Goal: Download file/media

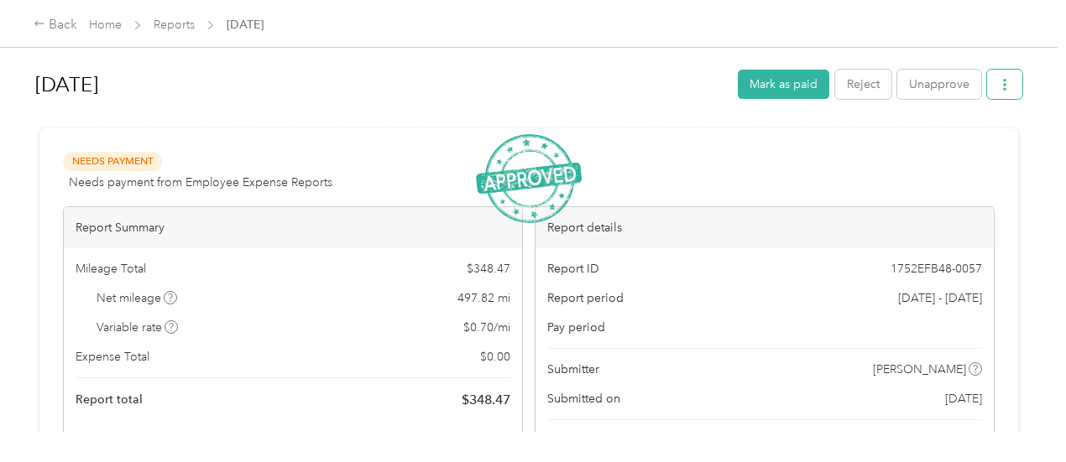
click at [995, 93] on button "button" at bounding box center [1004, 84] width 35 height 29
click at [962, 143] on span "Download" at bounding box center [952, 146] width 55 height 18
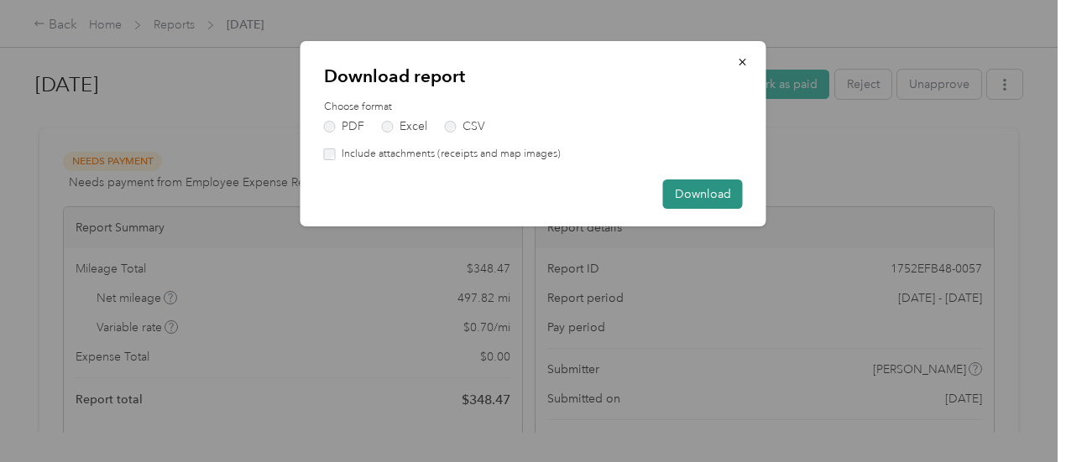
click at [701, 196] on button "Download" at bounding box center [703, 194] width 80 height 29
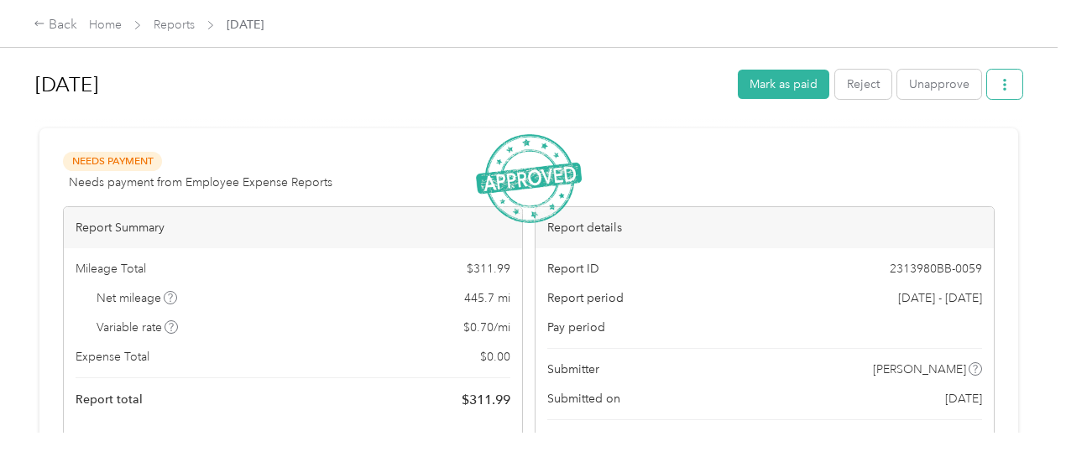
click at [1010, 86] on button "button" at bounding box center [1004, 84] width 35 height 29
click at [952, 149] on span "Download" at bounding box center [952, 146] width 55 height 18
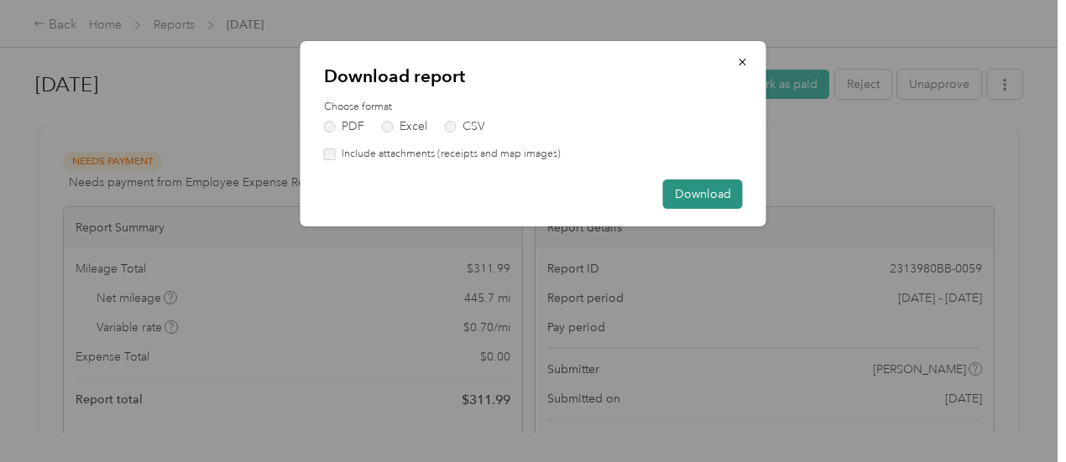
click at [685, 202] on button "Download" at bounding box center [703, 194] width 80 height 29
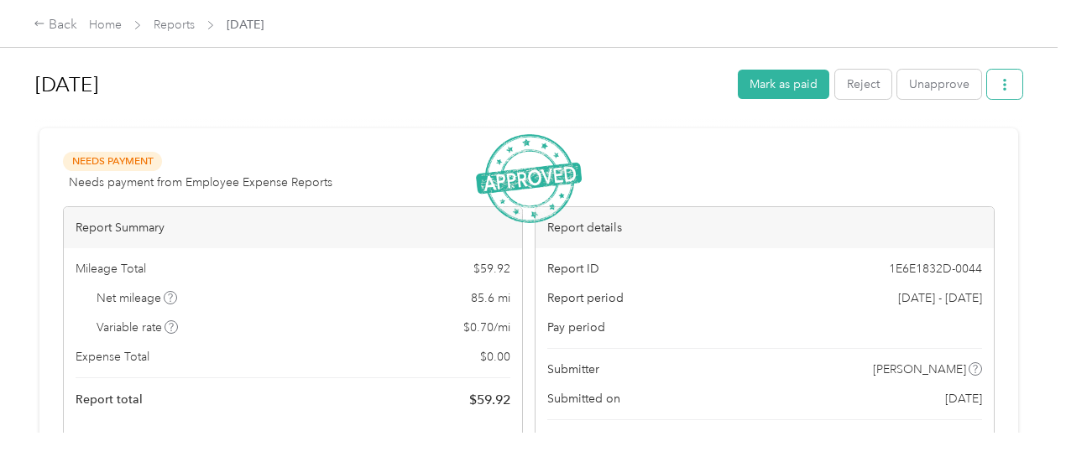
click at [1003, 81] on icon "button" at bounding box center [1005, 85] width 12 height 12
click at [967, 144] on span "Download" at bounding box center [952, 146] width 55 height 18
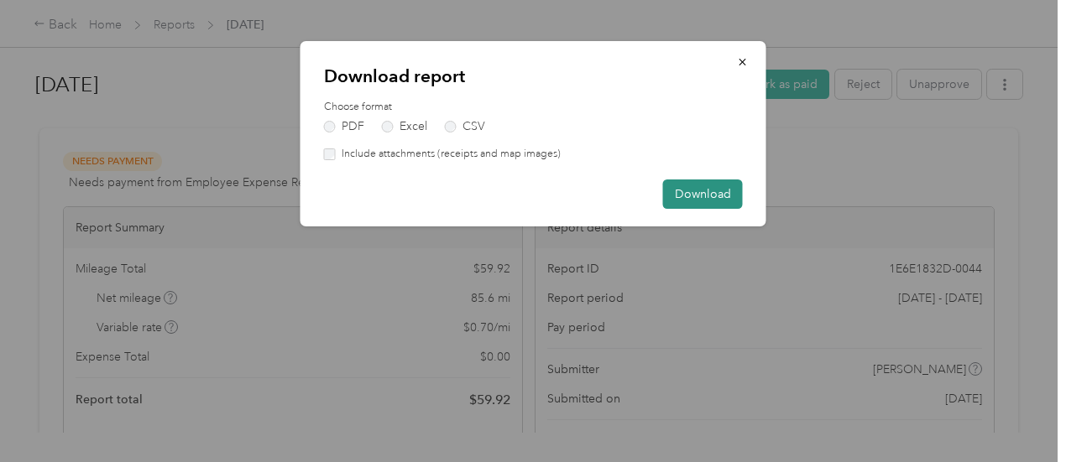
click at [689, 191] on button "Download" at bounding box center [703, 194] width 80 height 29
